Goal: Transaction & Acquisition: Book appointment/travel/reservation

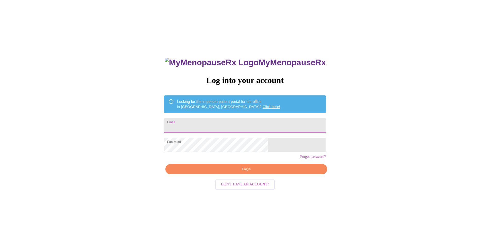
click at [248, 119] on input "Email" at bounding box center [245, 125] width 162 height 14
type input "[EMAIL_ADDRESS][DOMAIN_NAME]"
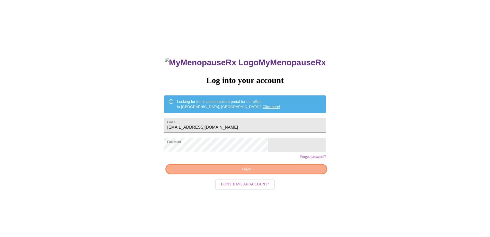
click at [278, 172] on span "Login" at bounding box center [246, 169] width 150 height 6
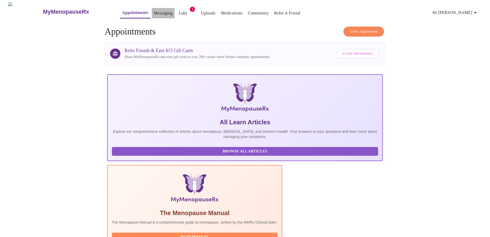
click at [154, 10] on link "Messaging" at bounding box center [163, 13] width 19 height 7
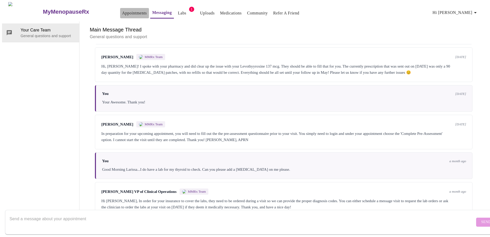
click at [126, 10] on link "Appointments" at bounding box center [134, 13] width 25 height 7
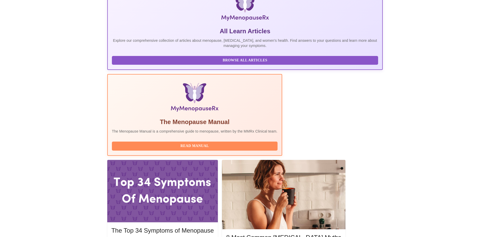
scroll to position [91, 0]
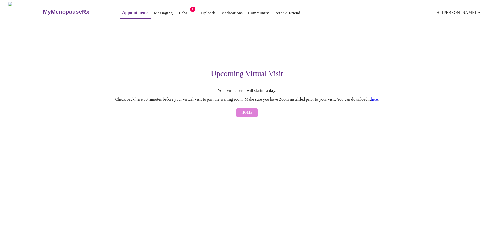
click at [248, 116] on span "Home" at bounding box center [247, 112] width 11 height 6
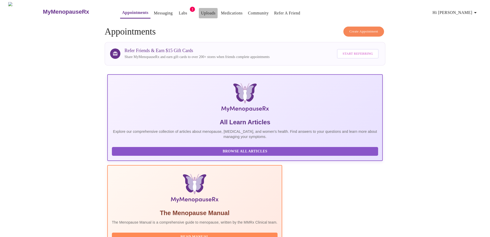
click at [201, 10] on link "Uploads" at bounding box center [208, 13] width 15 height 7
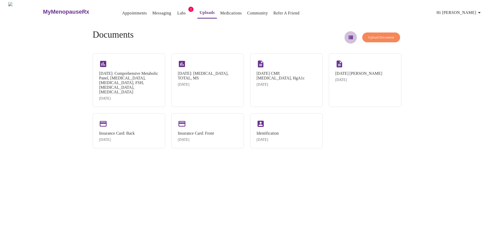
click at [349, 36] on icon "button" at bounding box center [351, 38] width 4 height 4
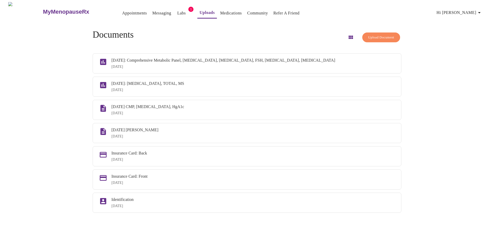
click at [299, 34] on div "Documents Upload Document" at bounding box center [247, 37] width 309 height 15
click at [177, 11] on link "Labs" at bounding box center [181, 13] width 8 height 7
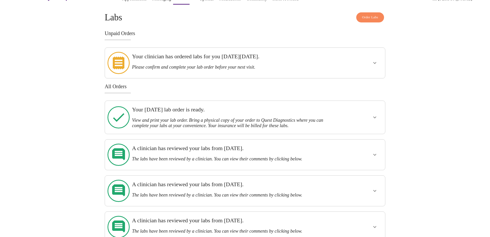
scroll to position [14, 0]
click at [375, 116] on icon "show more" at bounding box center [375, 117] width 3 height 2
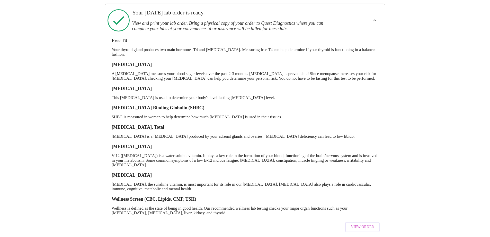
scroll to position [0, 0]
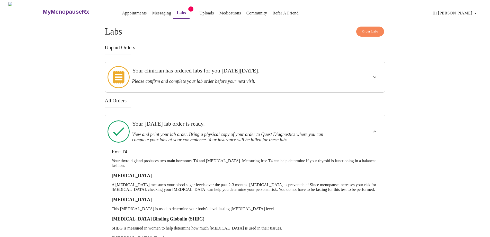
click at [278, 98] on h3 "All Orders" at bounding box center [245, 101] width 281 height 6
click at [200, 13] on link "Uploads" at bounding box center [207, 13] width 15 height 7
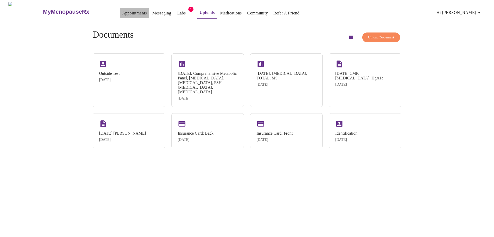
click at [123, 10] on link "Appointments" at bounding box center [134, 13] width 25 height 7
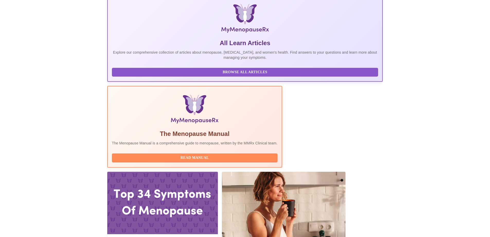
scroll to position [79, 0]
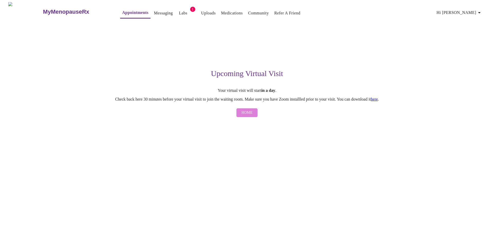
click at [251, 116] on span "Home" at bounding box center [247, 112] width 11 height 6
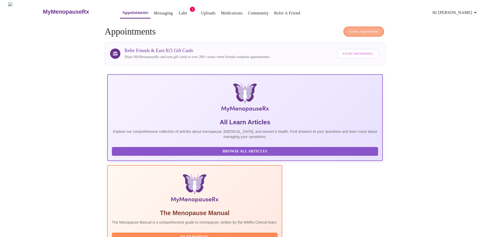
click at [370, 31] on span "Create Appointment" at bounding box center [364, 32] width 29 height 6
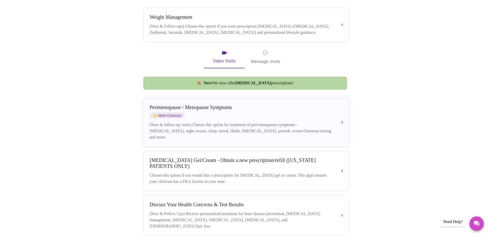
scroll to position [168, 0]
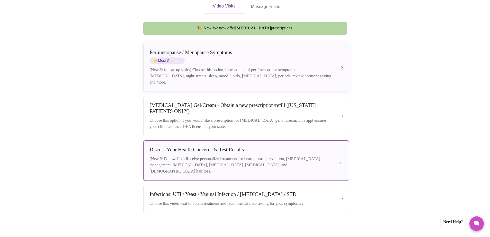
click at [241, 147] on div "Discuss Your Health Concerns & Test Results" at bounding box center [241, 149] width 183 height 6
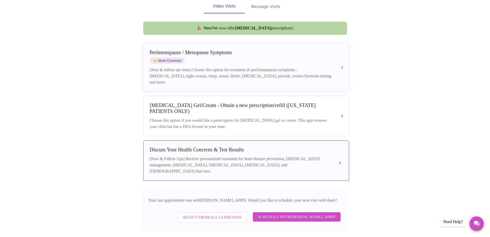
scroll to position [223, 0]
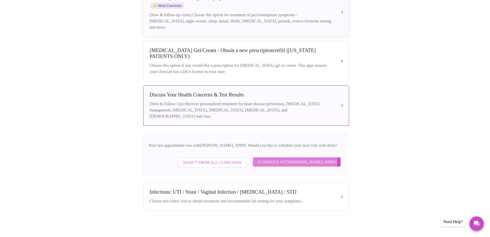
click at [292, 157] on button "Schedule with Emilie McLain, APRN" at bounding box center [297, 161] width 88 height 9
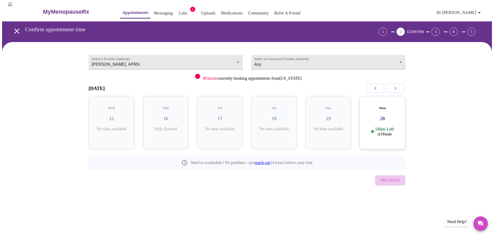
click at [386, 177] on span "Previous" at bounding box center [390, 180] width 19 height 7
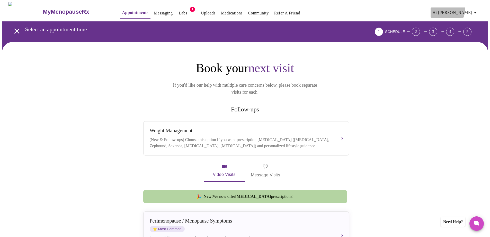
click at [468, 9] on span "Hi [PERSON_NAME]" at bounding box center [456, 12] width 46 height 7
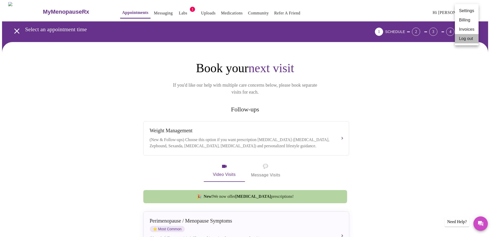
click at [469, 38] on li "Log out" at bounding box center [467, 38] width 24 height 9
